Goal: Task Accomplishment & Management: Use online tool/utility

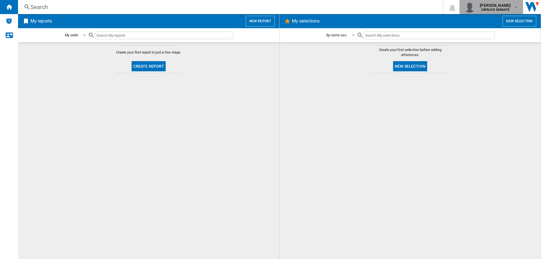
click at [503, 8] on span "[PERSON_NAME]" at bounding box center [495, 6] width 31 height 6
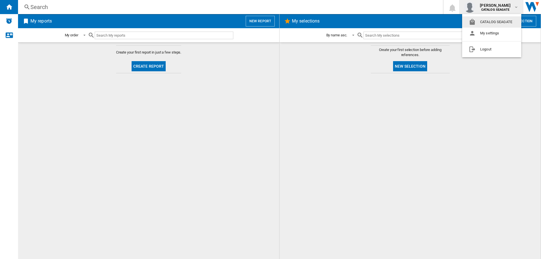
click at [223, 86] on md-backdrop at bounding box center [270, 129] width 541 height 259
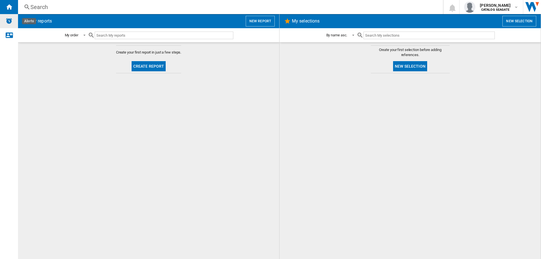
click at [10, 21] on img "Alerts" at bounding box center [9, 20] width 7 height 7
click at [406, 65] on button "New selection" at bounding box center [410, 66] width 34 height 10
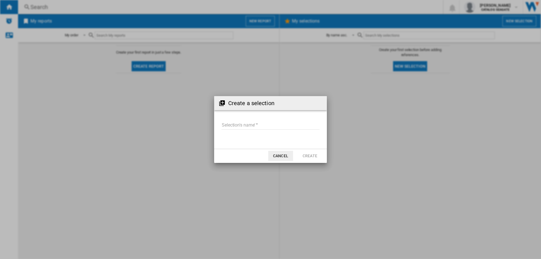
click at [284, 157] on button "Cancel" at bounding box center [280, 156] width 25 height 10
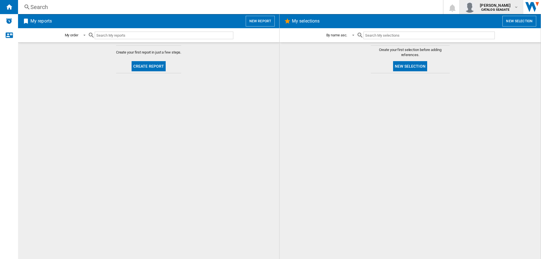
click at [495, 5] on span "[PERSON_NAME]" at bounding box center [495, 6] width 31 height 6
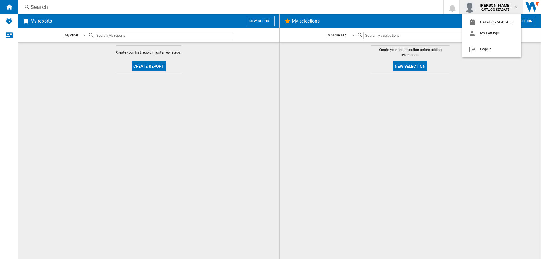
click at [187, 91] on md-backdrop at bounding box center [270, 129] width 541 height 259
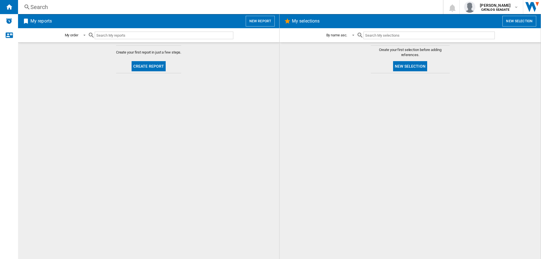
click at [39, 8] on div "Search" at bounding box center [229, 7] width 398 height 8
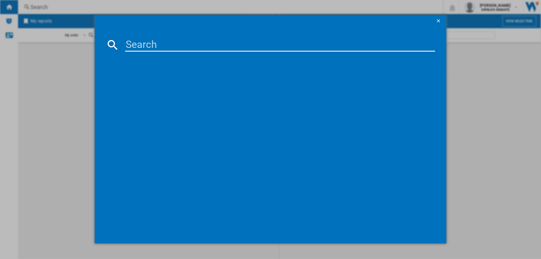
click at [167, 46] on input at bounding box center [280, 45] width 310 height 14
click at [134, 43] on input "WD portable drive" at bounding box center [280, 45] width 310 height 14
click at [172, 41] on input "Western D portable drive" at bounding box center [280, 45] width 310 height 14
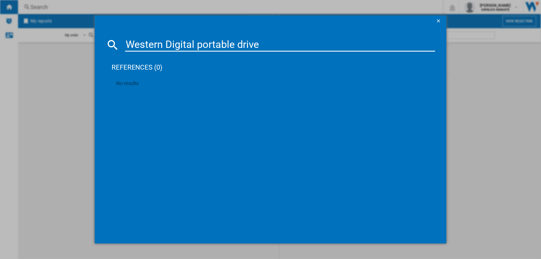
drag, startPoint x: 198, startPoint y: 45, endPoint x: 274, endPoint y: 42, distance: 76.2
click at [274, 42] on input "Western Digital portable drive" at bounding box center [280, 45] width 310 height 14
type input "Western Digital"
click at [439, 18] on ng-md-icon "getI18NText('BUTTONS.CLOSE_DIALOG')" at bounding box center [439, 21] width 7 height 7
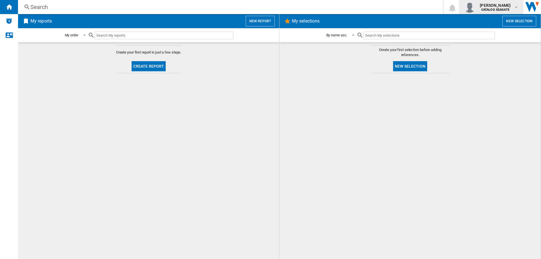
click at [493, 5] on span "[PERSON_NAME]" at bounding box center [495, 6] width 31 height 6
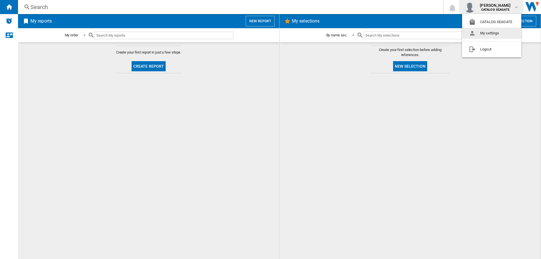
click at [491, 31] on button "My settings" at bounding box center [491, 33] width 59 height 11
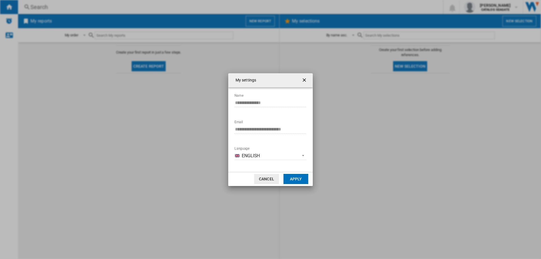
click at [269, 179] on button "Cancel" at bounding box center [266, 179] width 25 height 10
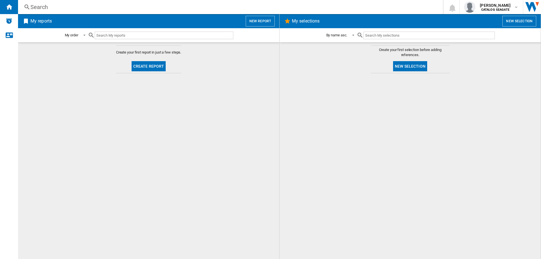
click at [512, 23] on button "New selection" at bounding box center [520, 21] width 34 height 11
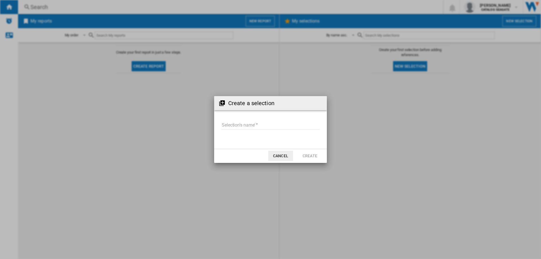
click at [252, 124] on input "Selection's name'" at bounding box center [271, 125] width 98 height 8
type input "*****"
click at [312, 155] on button "Create" at bounding box center [310, 156] width 25 height 10
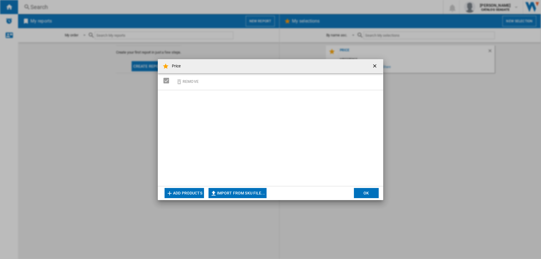
click at [375, 64] on ng-md-icon "getI18NText('BUTTONS.CLOSE_DIALOG')" at bounding box center [375, 66] width 7 height 7
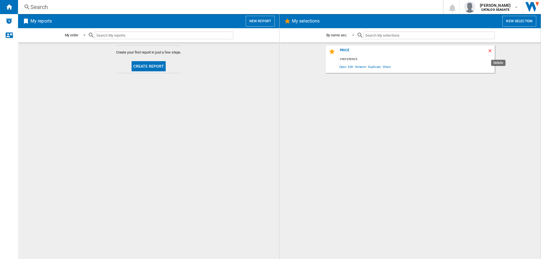
click at [491, 51] on ng-md-icon "Delete" at bounding box center [491, 51] width 7 height 7
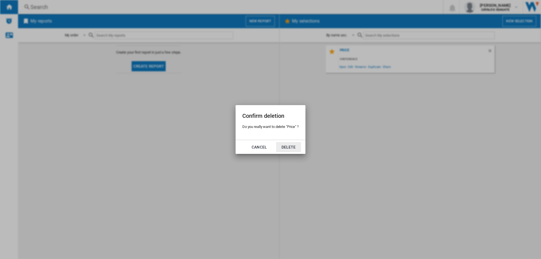
click at [290, 148] on button "Delete" at bounding box center [288, 147] width 25 height 10
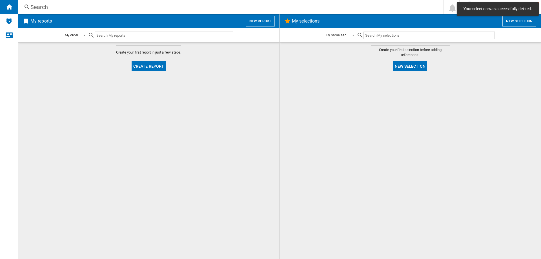
click at [152, 68] on button "Create report" at bounding box center [149, 66] width 34 height 10
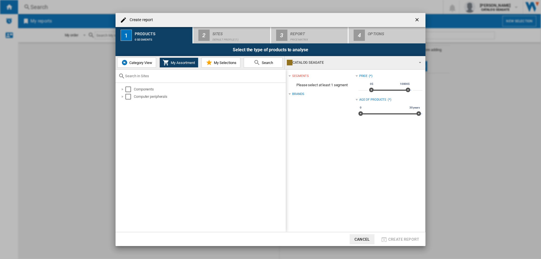
click at [308, 61] on div "CATALOG SEAGATE" at bounding box center [350, 63] width 127 height 8
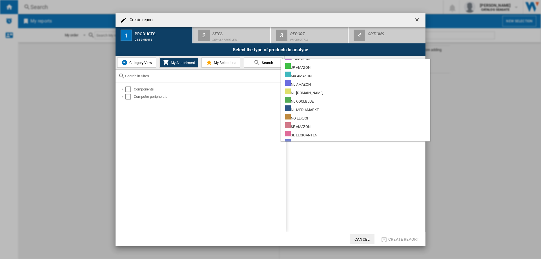
scroll to position [222, 0]
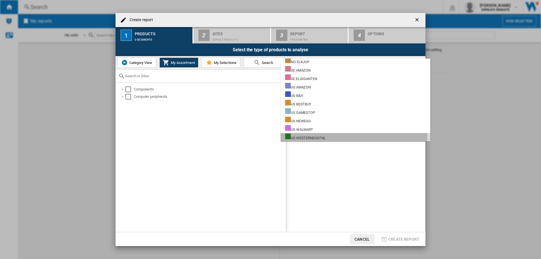
click at [309, 138] on div "US WESTERNDIGITAL" at bounding box center [305, 137] width 41 height 7
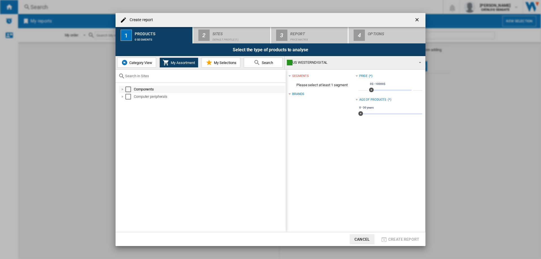
click at [123, 89] on div at bounding box center [123, 90] width 6 height 6
click at [129, 97] on div at bounding box center [129, 97] width 6 height 6
click at [128, 97] on div at bounding box center [129, 97] width 6 height 6
click at [141, 111] on div "Select" at bounding box center [141, 112] width 6 height 6
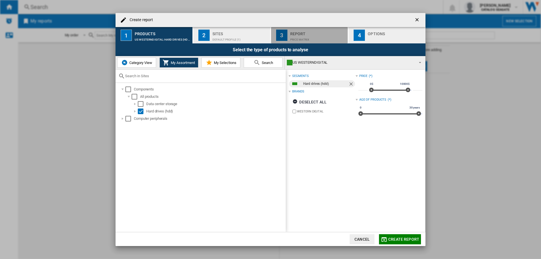
click at [312, 34] on div "Report" at bounding box center [318, 32] width 56 height 6
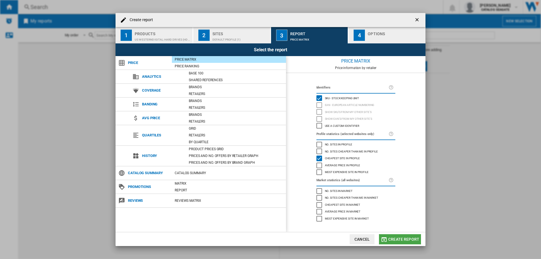
click at [407, 238] on span "Create report" at bounding box center [403, 239] width 31 height 5
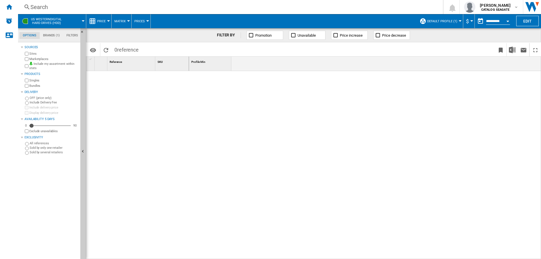
click at [105, 20] on span "Price" at bounding box center [101, 21] width 8 height 4
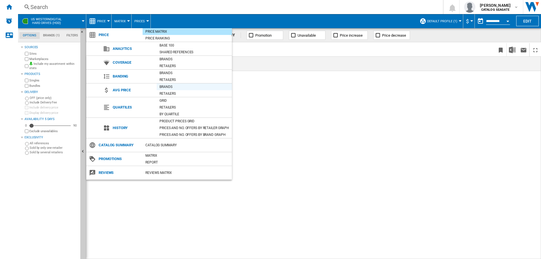
click at [175, 87] on div "Brands" at bounding box center [194, 87] width 75 height 6
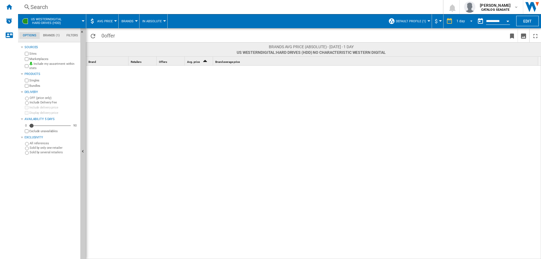
click at [462, 23] on span "1 day" at bounding box center [460, 21] width 9 height 5
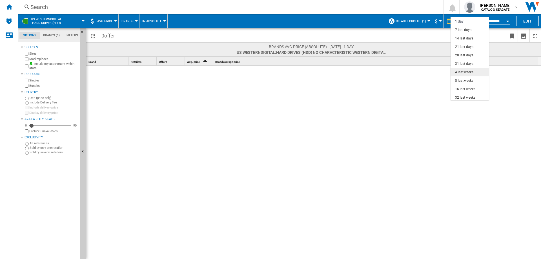
click at [468, 74] on div "4 last weeks" at bounding box center [464, 72] width 18 height 5
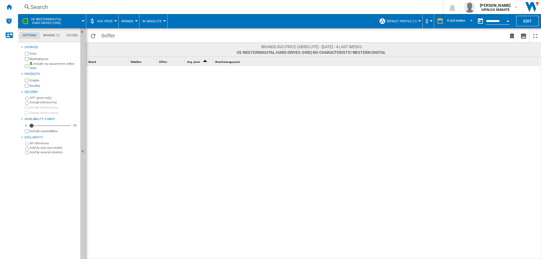
click at [48, 36] on md-tab-item "Brands (1)" at bounding box center [51, 35] width 23 height 7
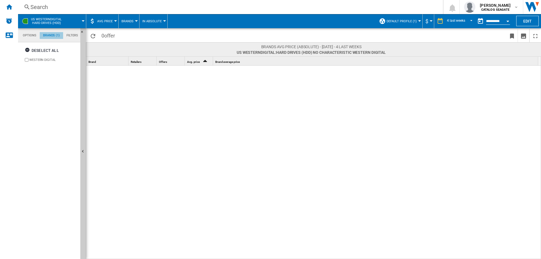
scroll to position [22, 0]
click at [52, 20] on span "US WESTERNDIGITAL Hard drives (hdd)" at bounding box center [46, 20] width 31 height 7
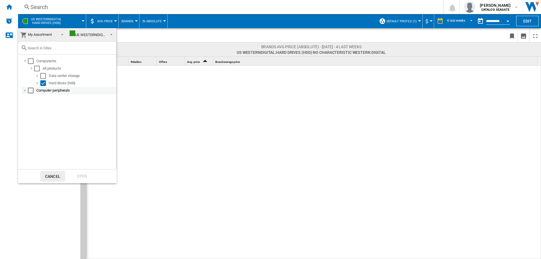
click at [27, 90] on div at bounding box center [25, 91] width 6 height 6
click at [31, 98] on div at bounding box center [31, 98] width 6 height 6
click at [43, 106] on div "Select" at bounding box center [43, 105] width 6 height 6
click at [88, 179] on div "Open" at bounding box center [82, 176] width 25 height 10
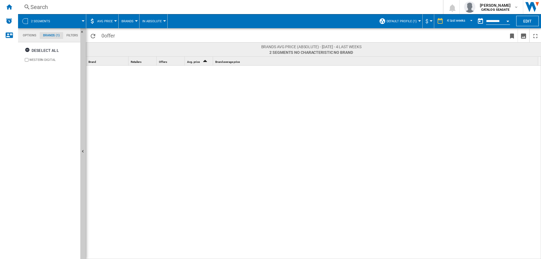
click at [132, 20] on span "Brands" at bounding box center [127, 21] width 12 height 4
click at [157, 21] on md-backdrop at bounding box center [270, 129] width 541 height 259
click at [157, 22] on span "In Absolute" at bounding box center [151, 21] width 19 height 4
click at [157, 49] on span "In Relative" at bounding box center [153, 48] width 20 height 5
click at [508, 10] on b "CATALOG SEAGATE" at bounding box center [495, 10] width 28 height 4
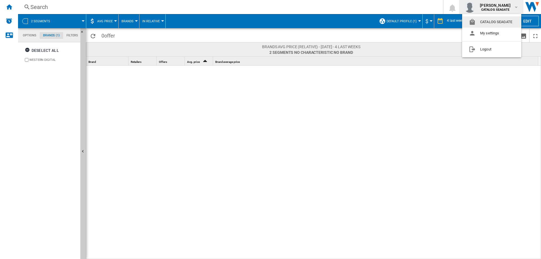
click at [40, 9] on md-backdrop at bounding box center [270, 129] width 541 height 259
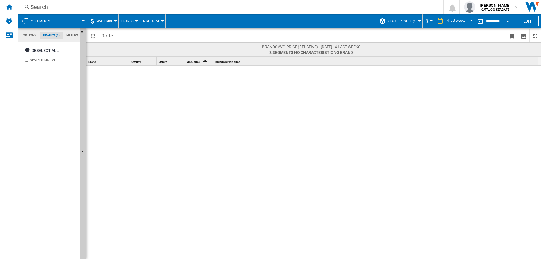
click at [45, 6] on div "Search" at bounding box center [229, 7] width 398 height 8
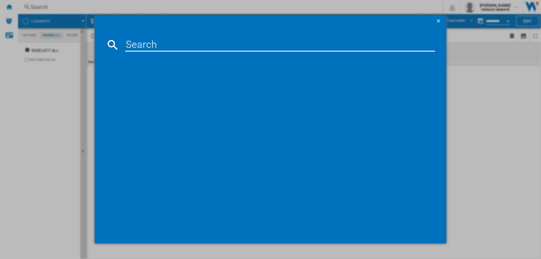
click at [149, 45] on input at bounding box center [280, 45] width 310 height 14
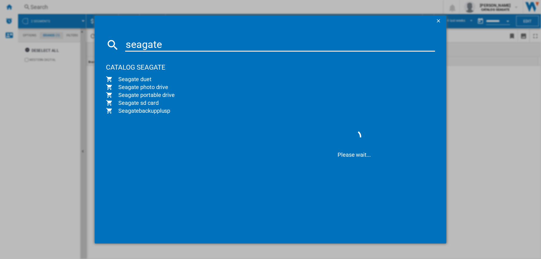
drag, startPoint x: 164, startPoint y: 44, endPoint x: 128, endPoint y: 43, distance: 36.1
click at [128, 43] on input "seagate" at bounding box center [280, 45] width 310 height 14
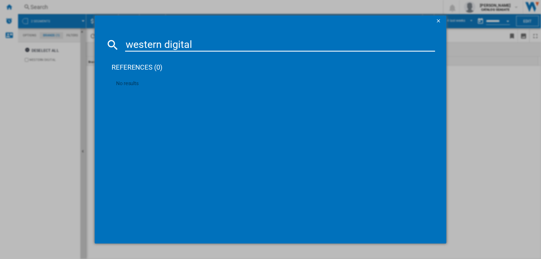
type input "western digital"
click at [441, 19] on ng-md-icon "getI18NText('BUTTONS.CLOSE_DIALOG')" at bounding box center [439, 21] width 7 height 7
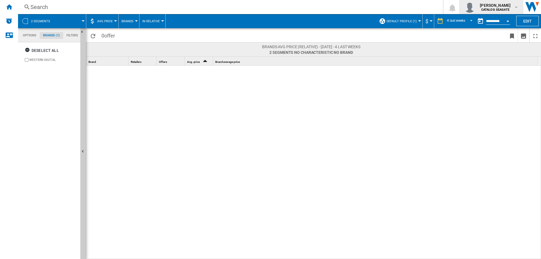
click at [503, 7] on span "[PERSON_NAME]" at bounding box center [495, 6] width 31 height 6
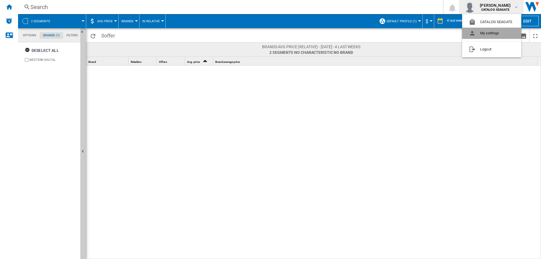
click at [492, 33] on button "My settings" at bounding box center [491, 33] width 59 height 11
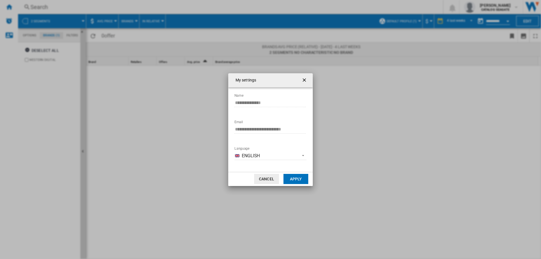
click at [304, 79] on ng-md-icon "getI18NText('BUTTONS.CLOSE_DIALOG')" at bounding box center [305, 80] width 7 height 7
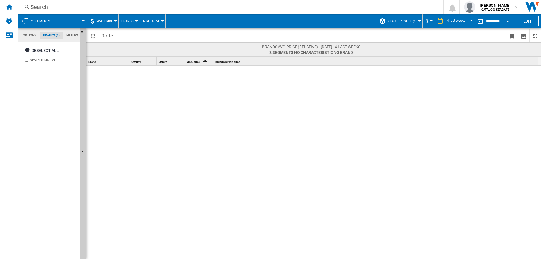
click at [27, 21] on div at bounding box center [25, 21] width 6 height 6
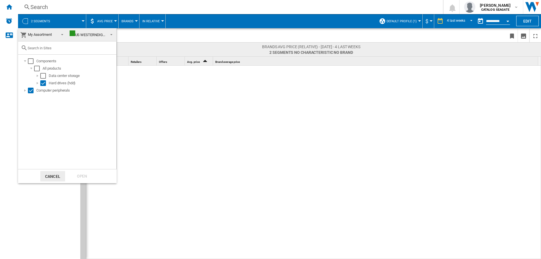
click at [58, 21] on md-backdrop at bounding box center [270, 129] width 541 height 259
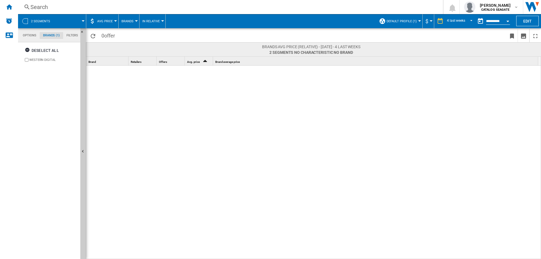
click at [79, 20] on span at bounding box center [70, 21] width 25 height 14
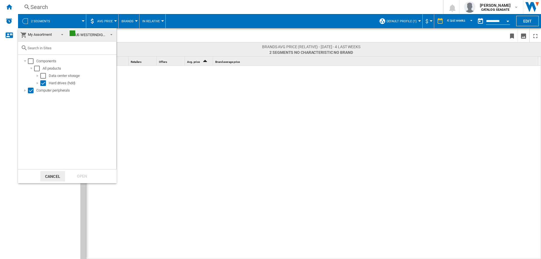
click at [79, 20] on md-backdrop at bounding box center [270, 129] width 541 height 259
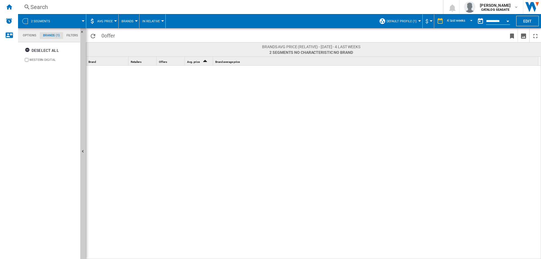
click at [31, 34] on md-tab-item "Options" at bounding box center [29, 35] width 20 height 7
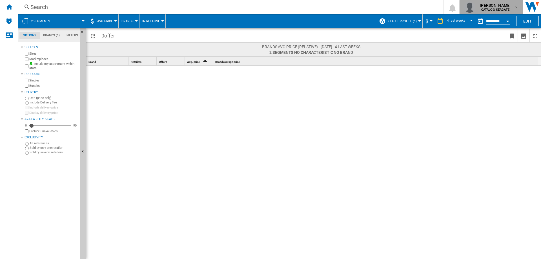
click at [518, 6] on md-icon "button" at bounding box center [516, 7] width 5 height 5
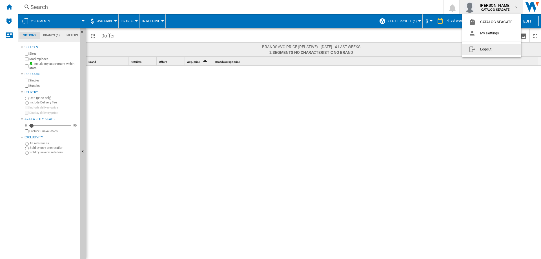
click at [491, 48] on button "Logout" at bounding box center [491, 49] width 59 height 11
